Goal: Navigation & Orientation: Find specific page/section

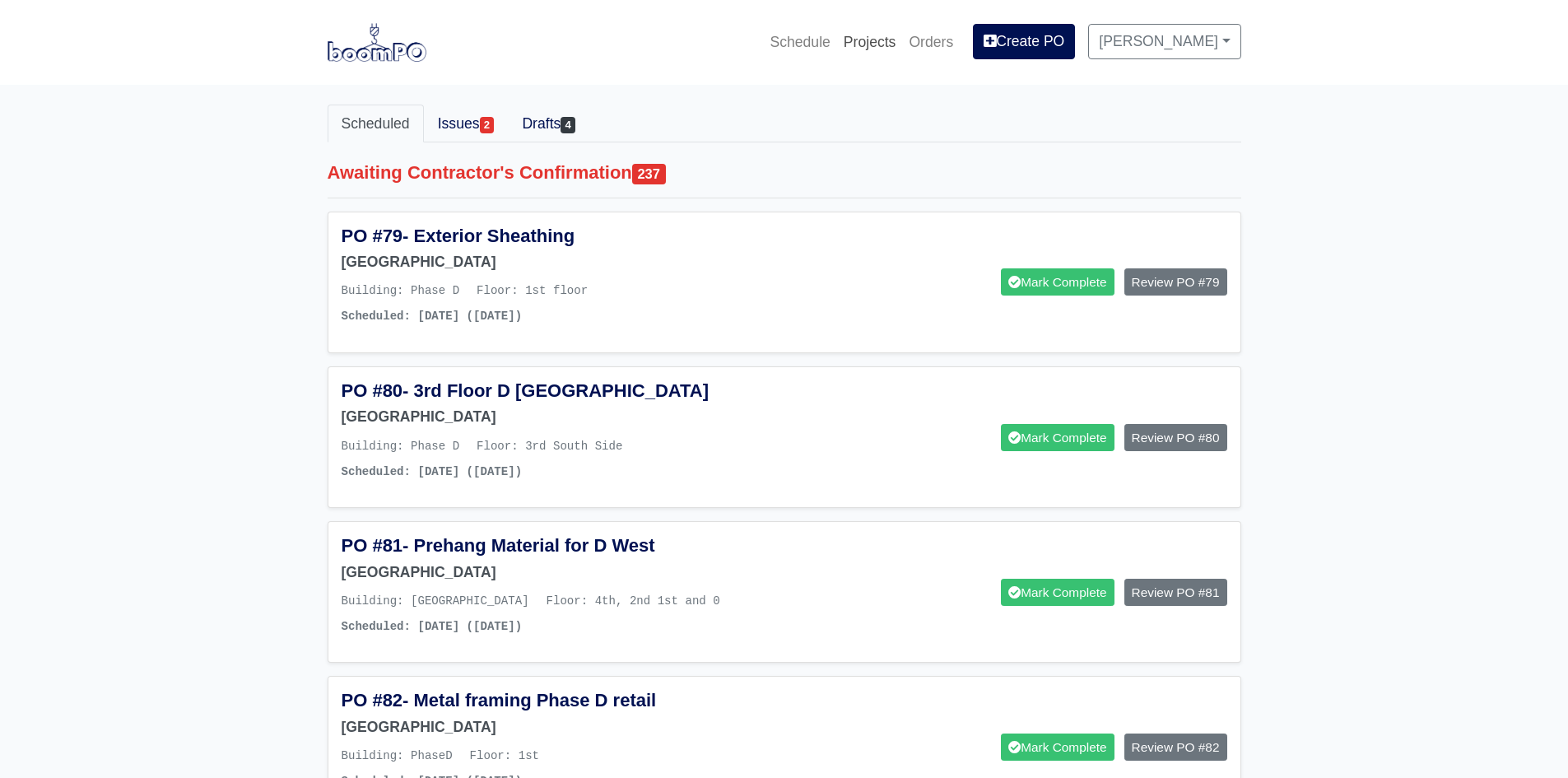
click at [850, 38] on link "Projects" at bounding box center [870, 42] width 66 height 37
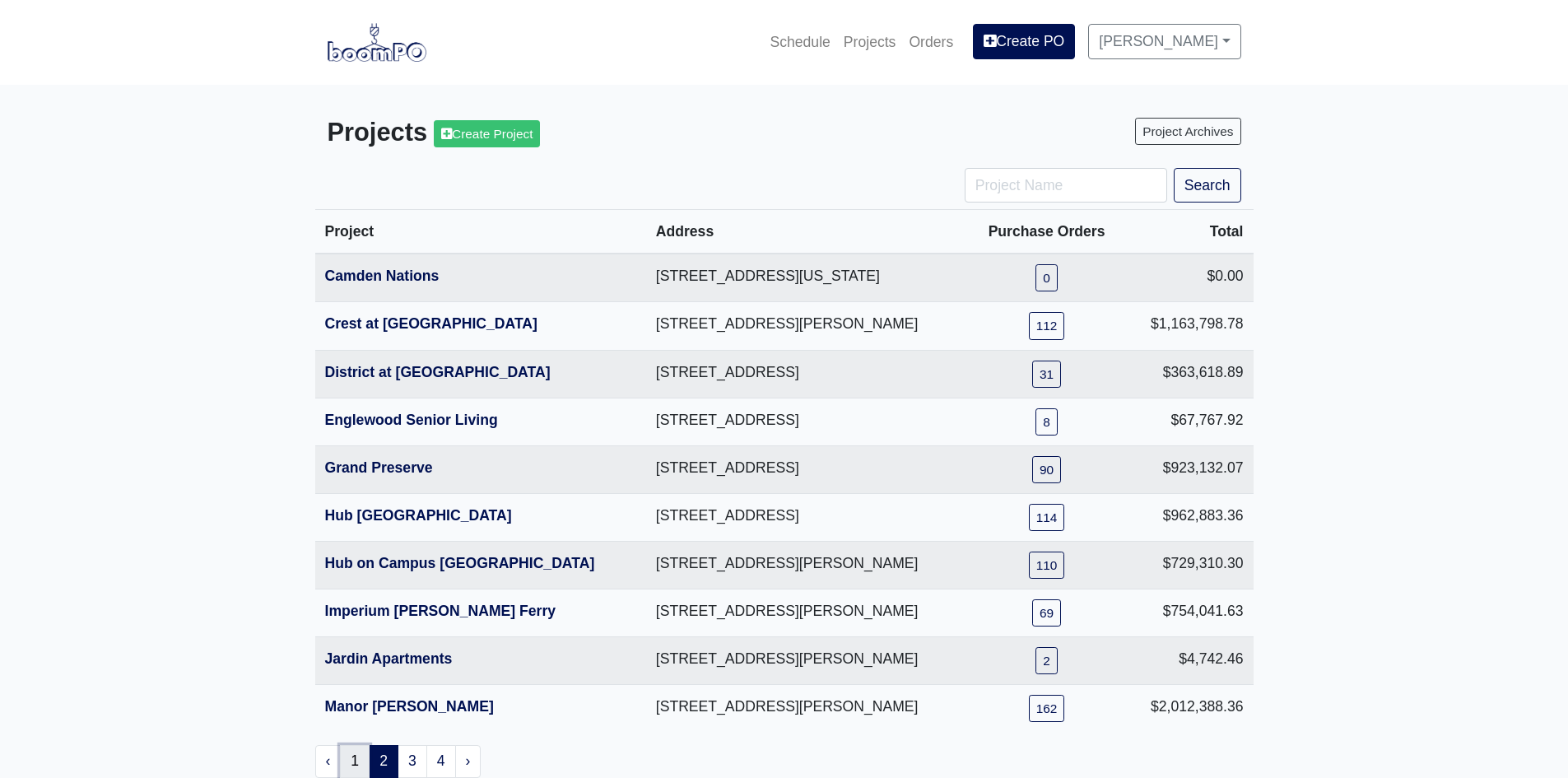
click at [346, 756] on link "1" at bounding box center [355, 761] width 29 height 33
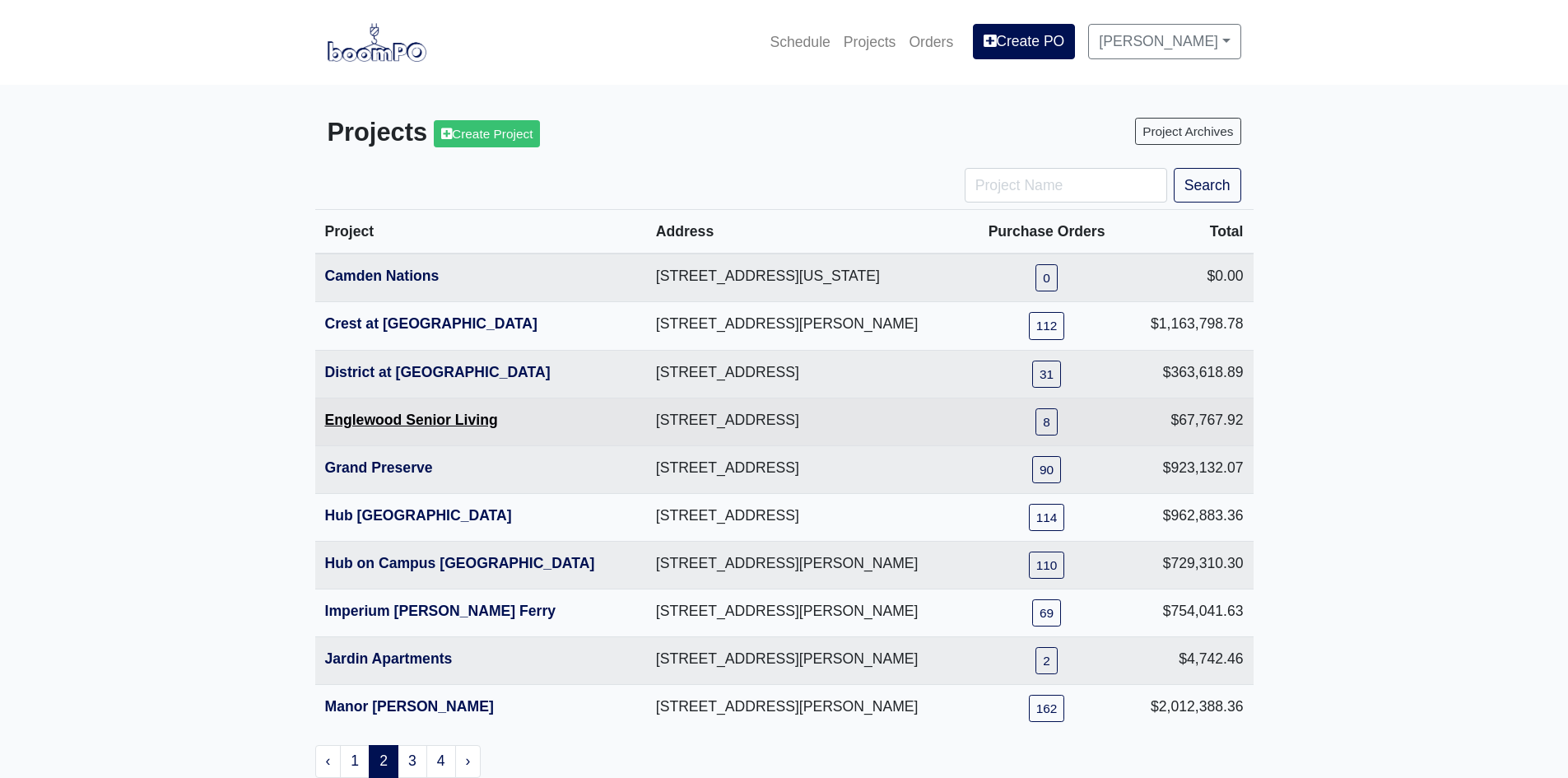
click at [351, 421] on link "Englewood Senior Living" at bounding box center [411, 420] width 172 height 16
